Goal: Navigation & Orientation: Find specific page/section

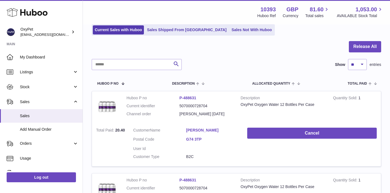
click at [42, 13] on icon at bounding box center [27, 12] width 41 height 11
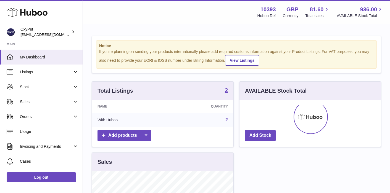
scroll to position [86, 141]
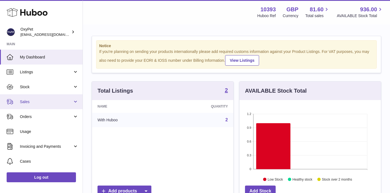
click at [43, 103] on span "Sales" at bounding box center [46, 101] width 53 height 5
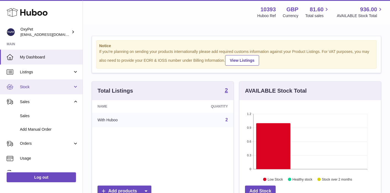
click at [35, 86] on span "Stock" at bounding box center [46, 86] width 53 height 5
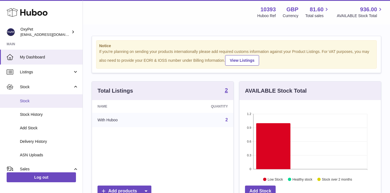
click at [29, 101] on span "Stock" at bounding box center [49, 101] width 59 height 5
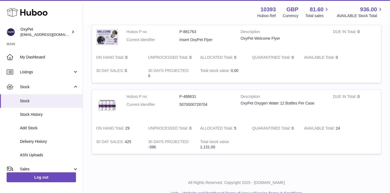
scroll to position [85, 0]
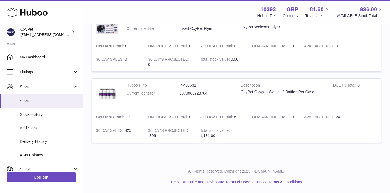
click at [41, 16] on icon at bounding box center [27, 12] width 41 height 11
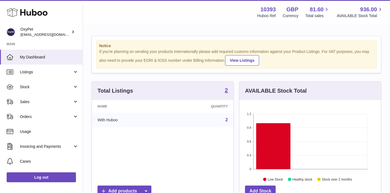
scroll to position [86, 141]
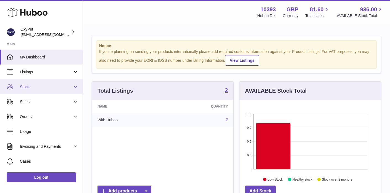
click at [50, 88] on span "Stock" at bounding box center [46, 86] width 53 height 5
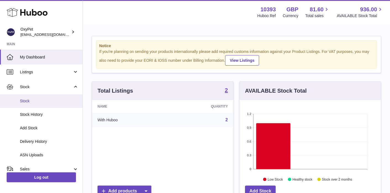
click at [35, 99] on span "Stock" at bounding box center [49, 101] width 59 height 5
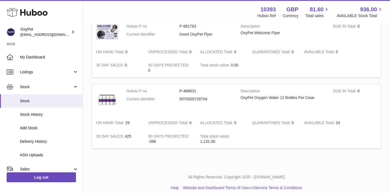
scroll to position [85, 0]
